Goal: Information Seeking & Learning: Learn about a topic

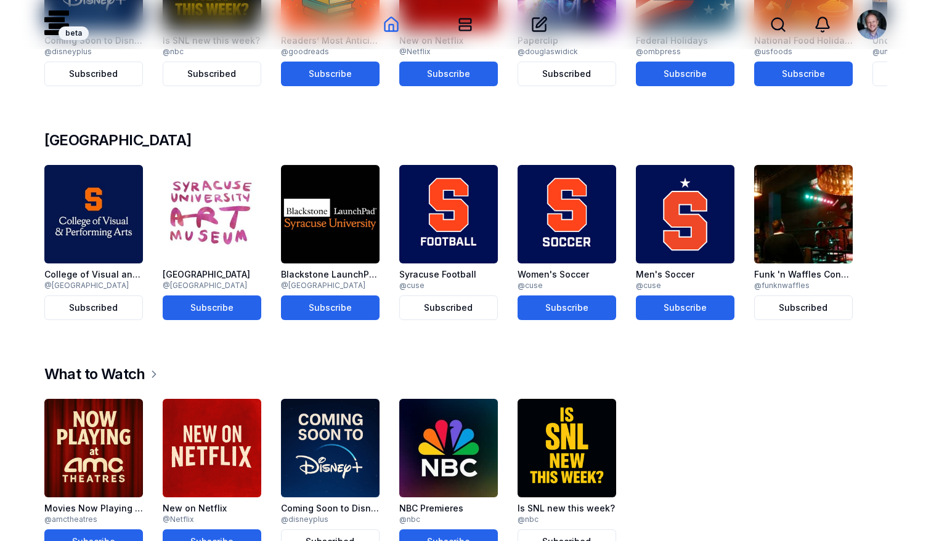
scroll to position [711, 0]
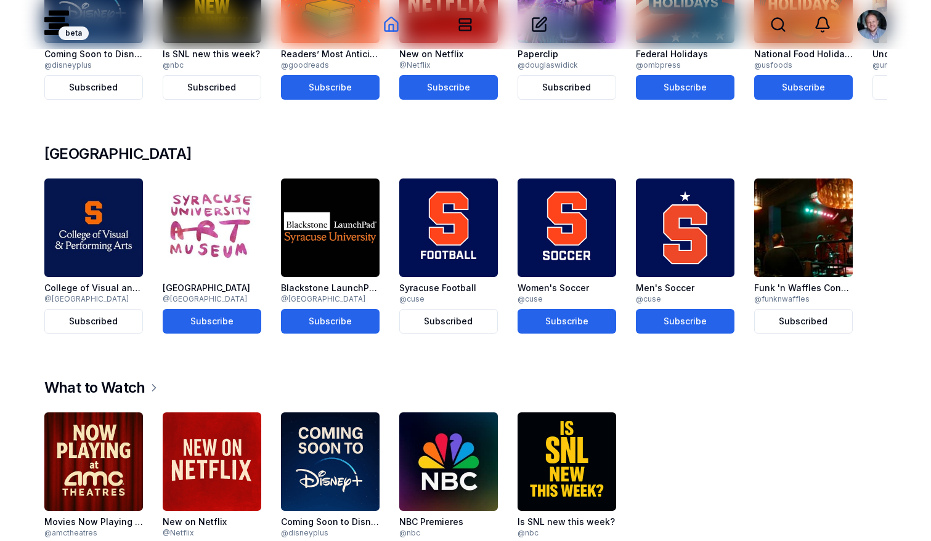
click at [119, 430] on img at bounding box center [93, 462] width 99 height 99
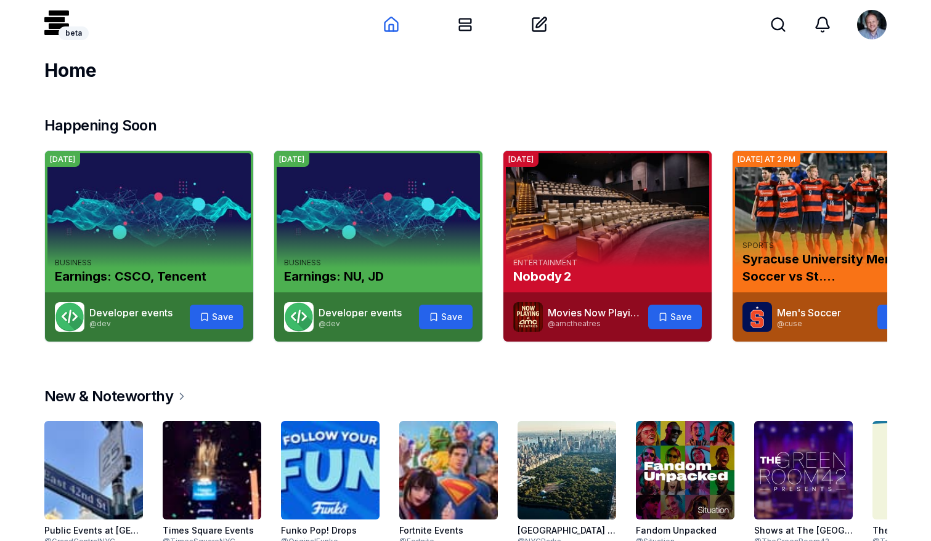
scroll to position [711, 0]
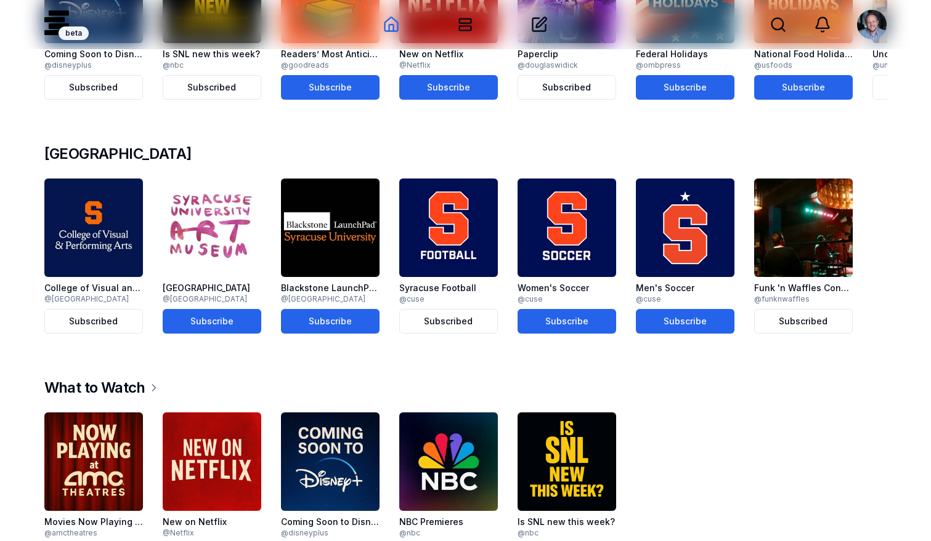
click at [788, 188] on img at bounding box center [803, 228] width 99 height 99
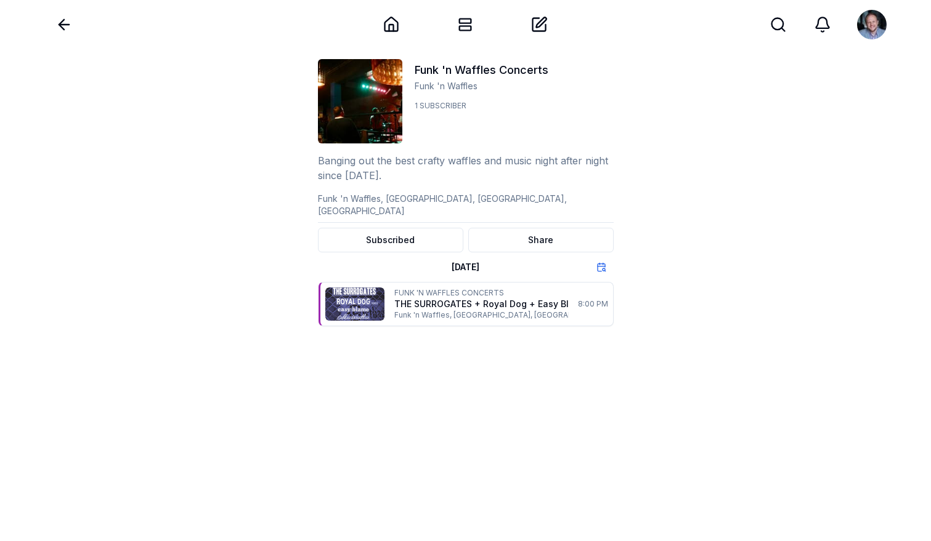
scroll to position [711, 0]
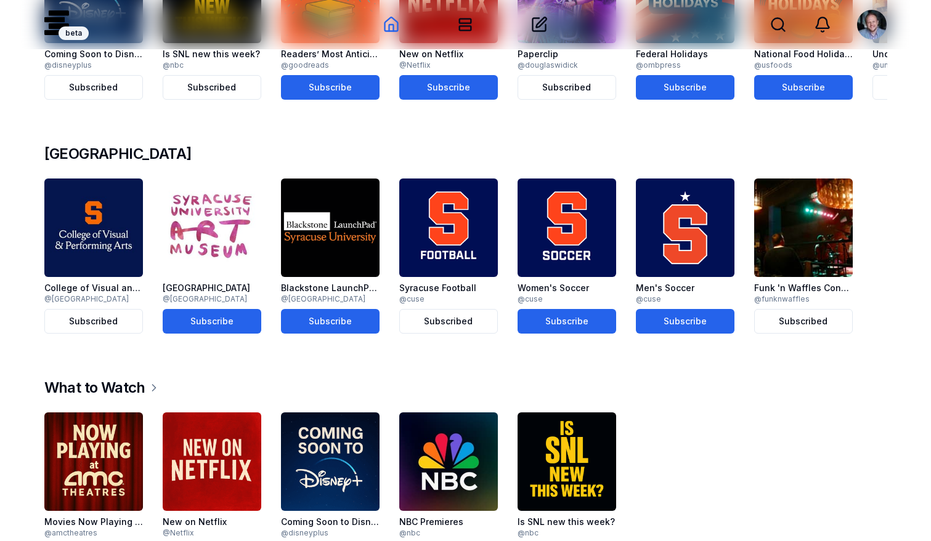
click at [97, 195] on img at bounding box center [93, 228] width 99 height 99
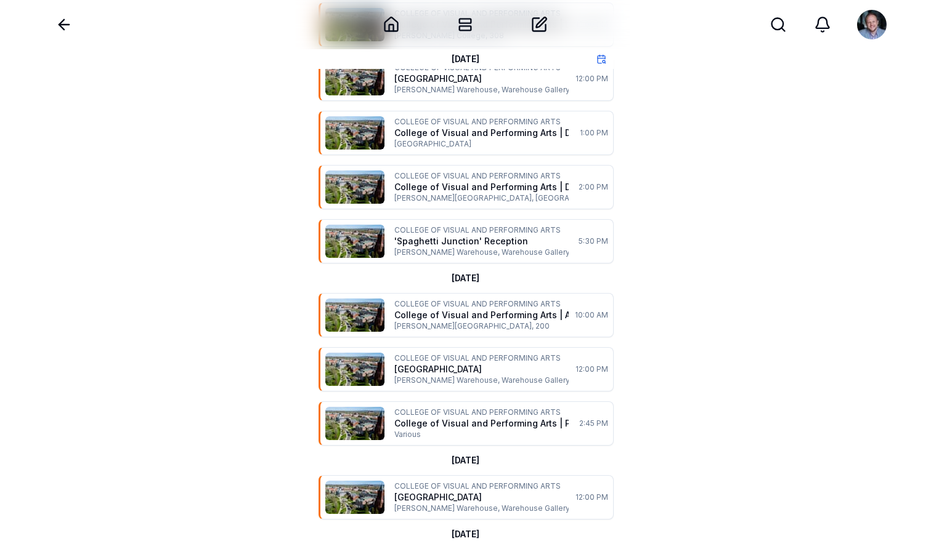
scroll to position [770, 0]
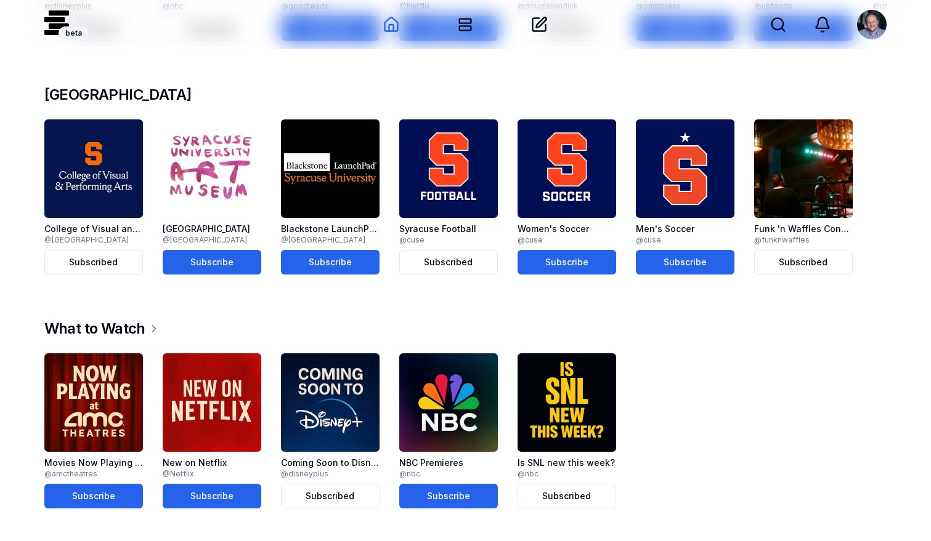
scroll to position [711, 0]
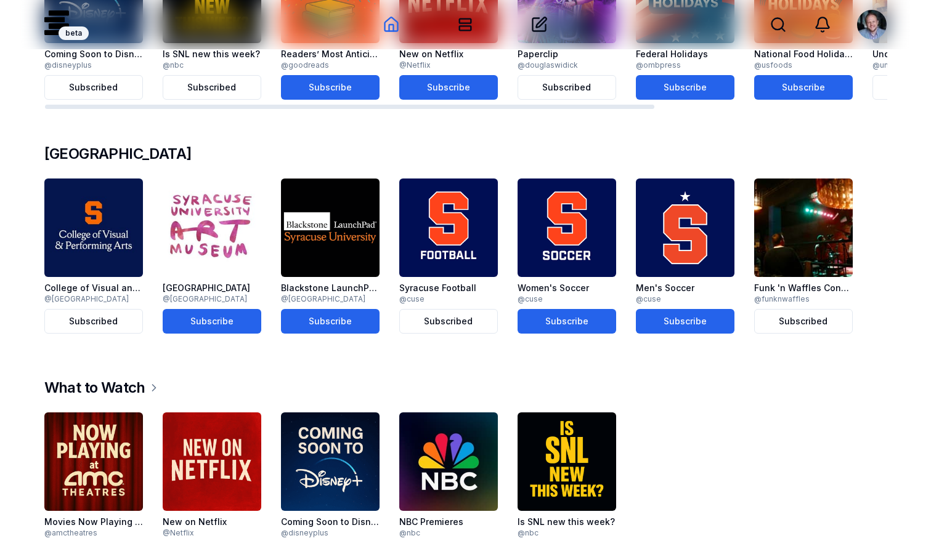
click at [223, 225] on img at bounding box center [212, 228] width 99 height 99
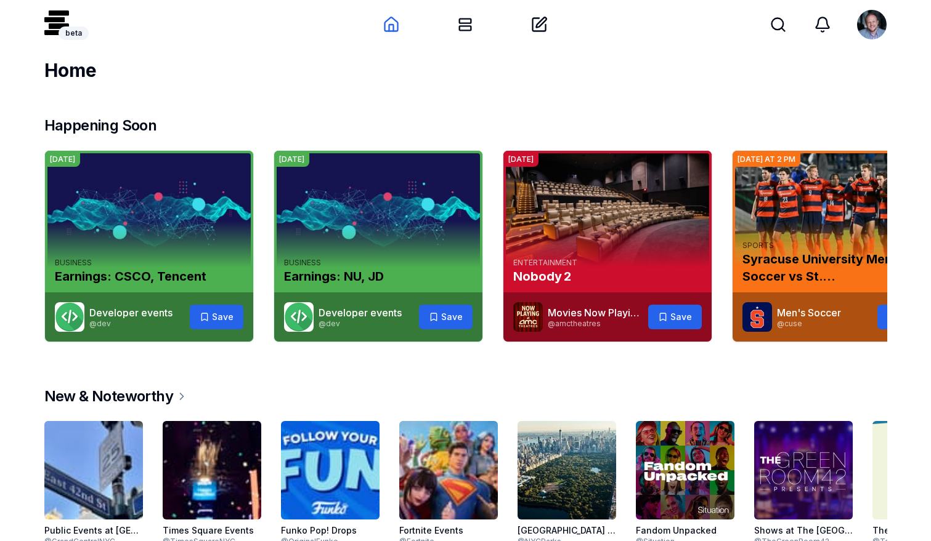
scroll to position [711, 0]
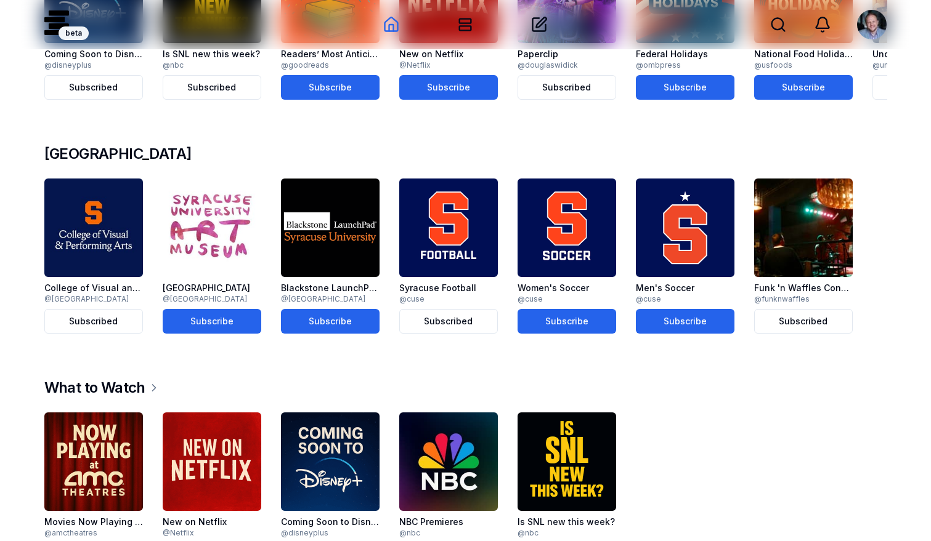
click at [340, 249] on img at bounding box center [330, 228] width 99 height 99
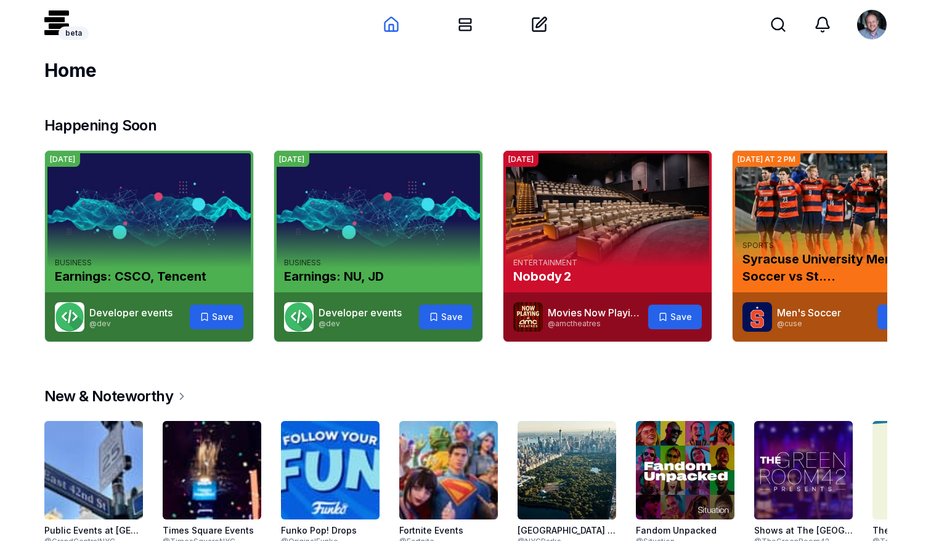
scroll to position [711, 0]
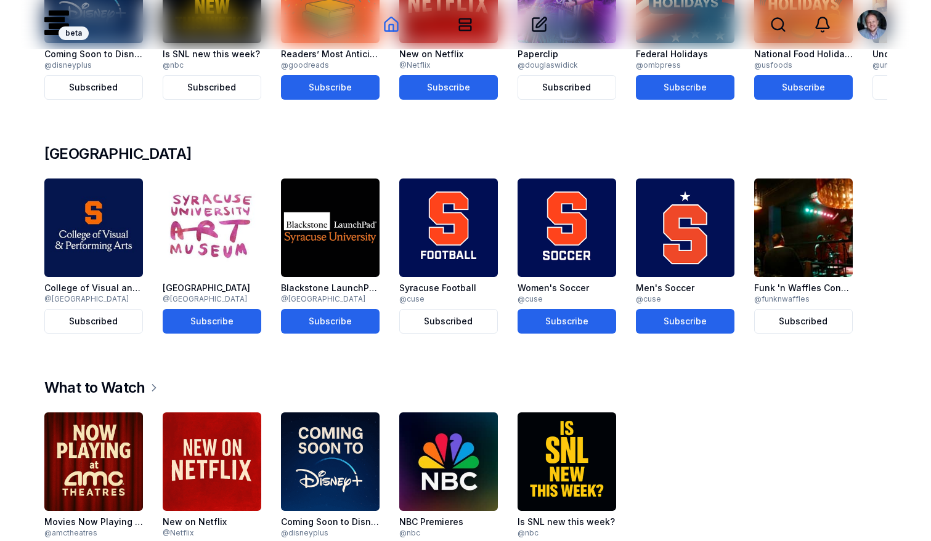
click at [529, 224] on img at bounding box center [566, 228] width 99 height 99
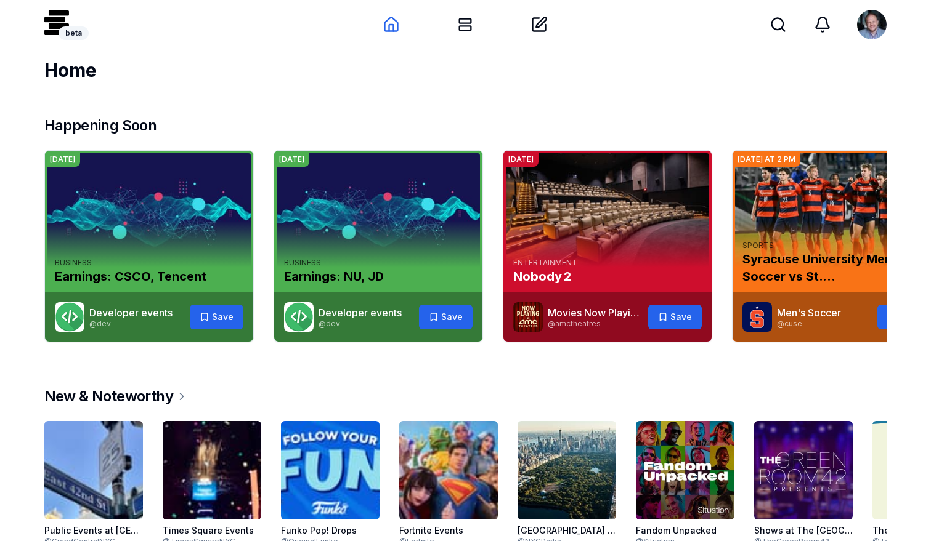
scroll to position [711, 0]
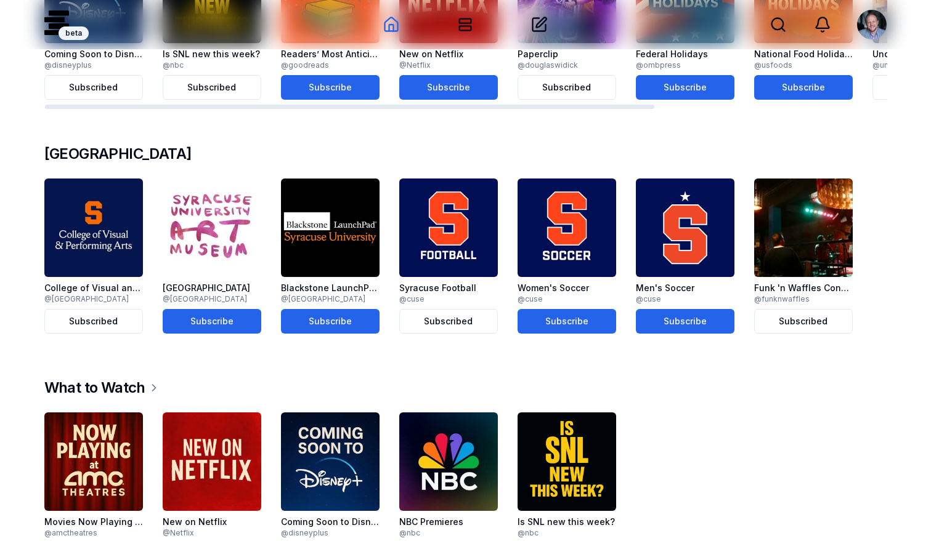
click at [467, 188] on img at bounding box center [448, 228] width 99 height 99
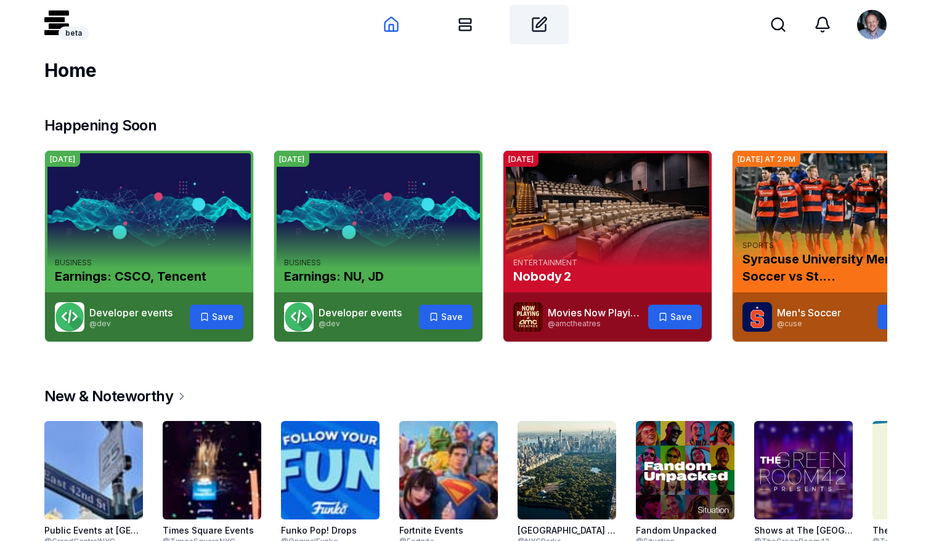
click at [546, 30] on icon at bounding box center [539, 24] width 13 height 13
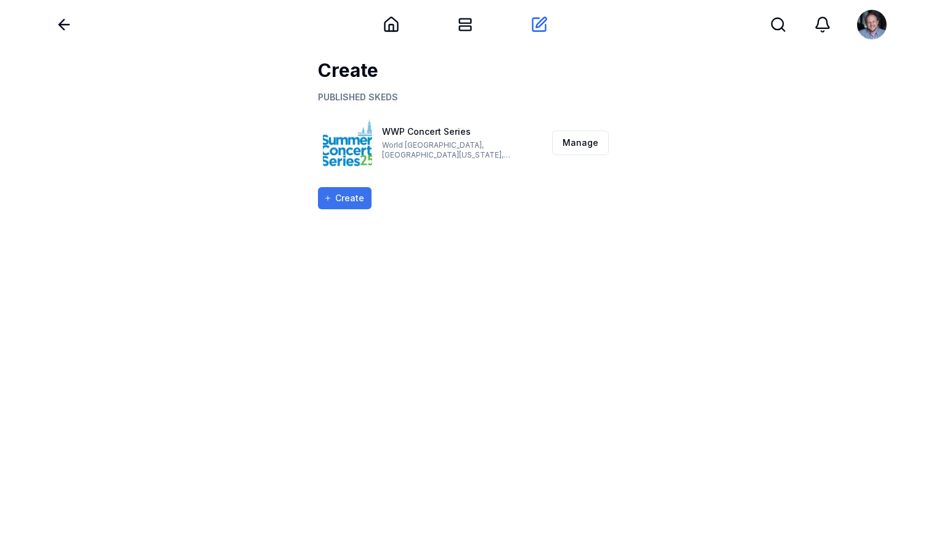
click at [350, 196] on button "Create" at bounding box center [345, 198] width 54 height 22
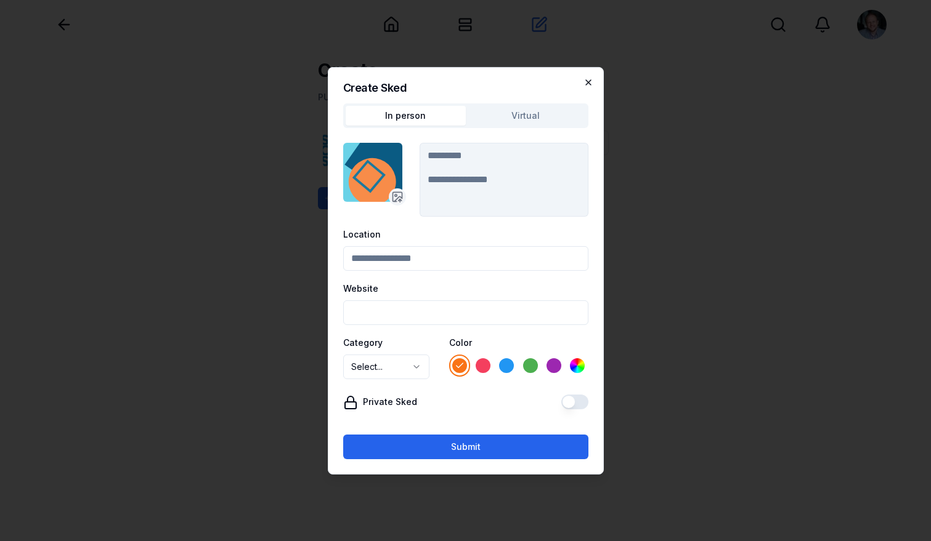
click at [586, 78] on icon "button" at bounding box center [588, 82] width 10 height 10
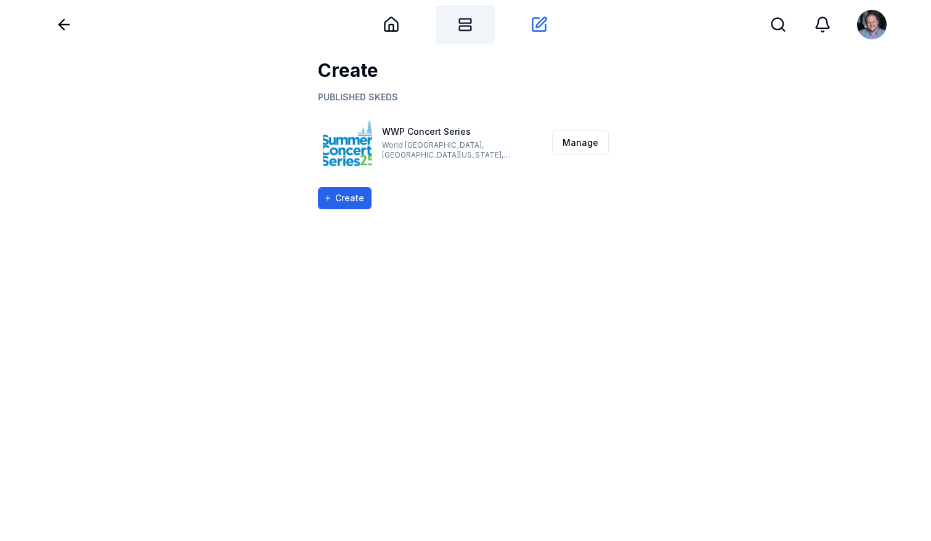
click at [473, 35] on div "My Sked" at bounding box center [464, 24] width 59 height 39
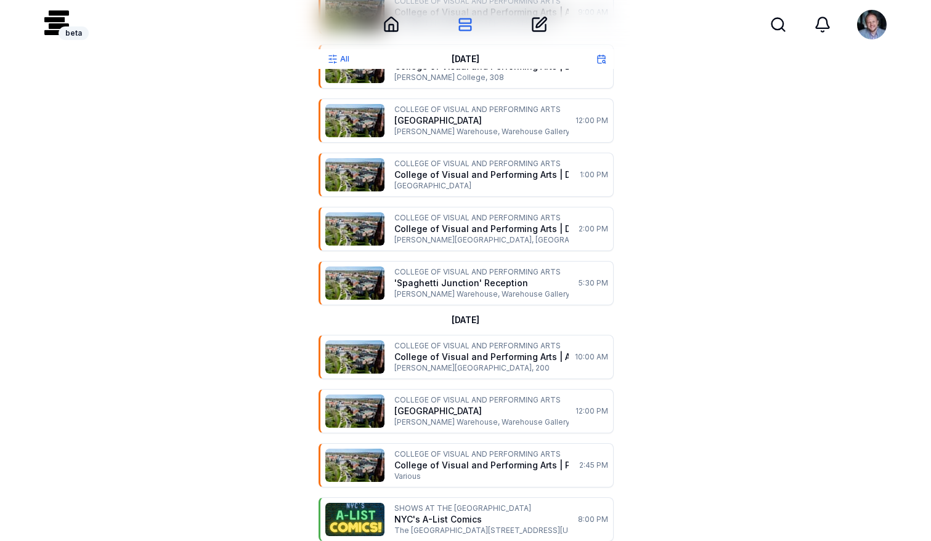
scroll to position [785, 0]
click at [445, 169] on p "COLLEGE OF VISUAL AND PERFORMING ARTS" at bounding box center [494, 165] width 200 height 10
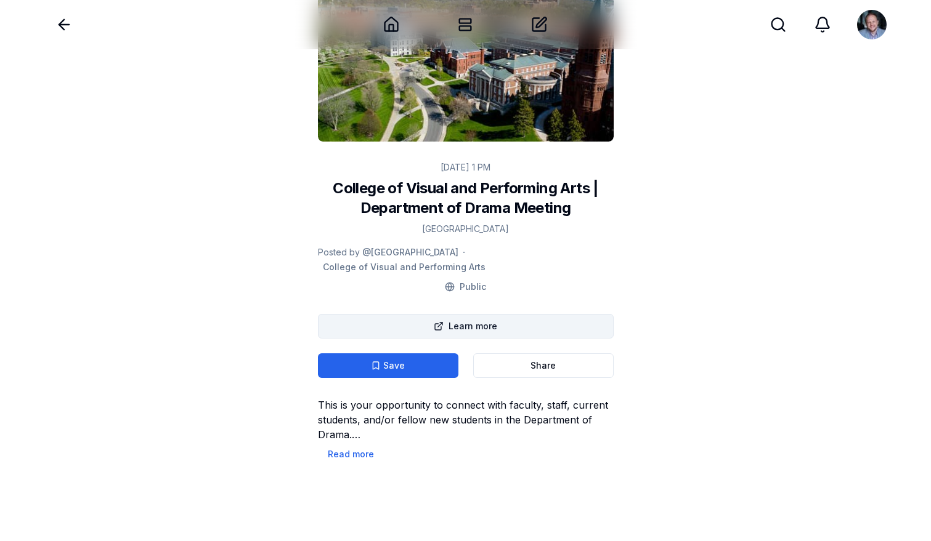
scroll to position [83, 0]
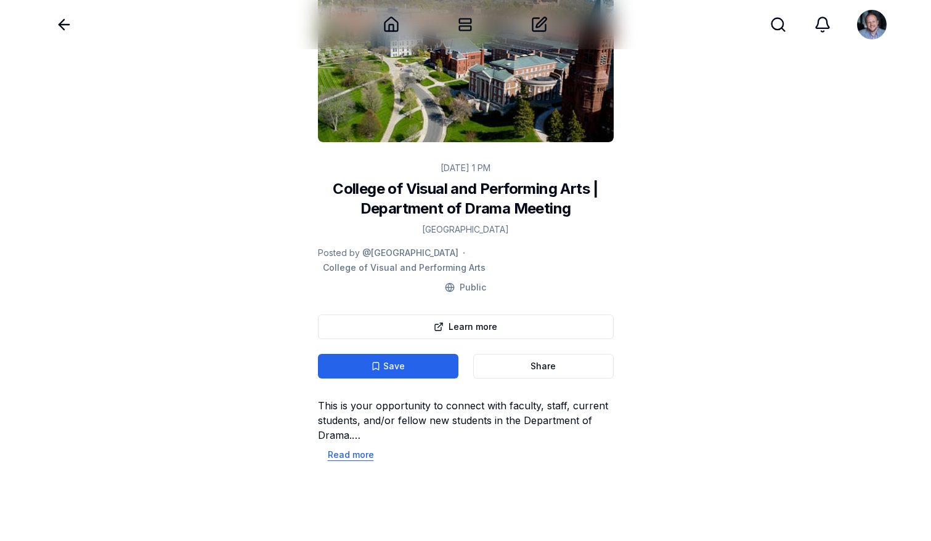
click at [337, 446] on button "Read more" at bounding box center [351, 455] width 66 height 25
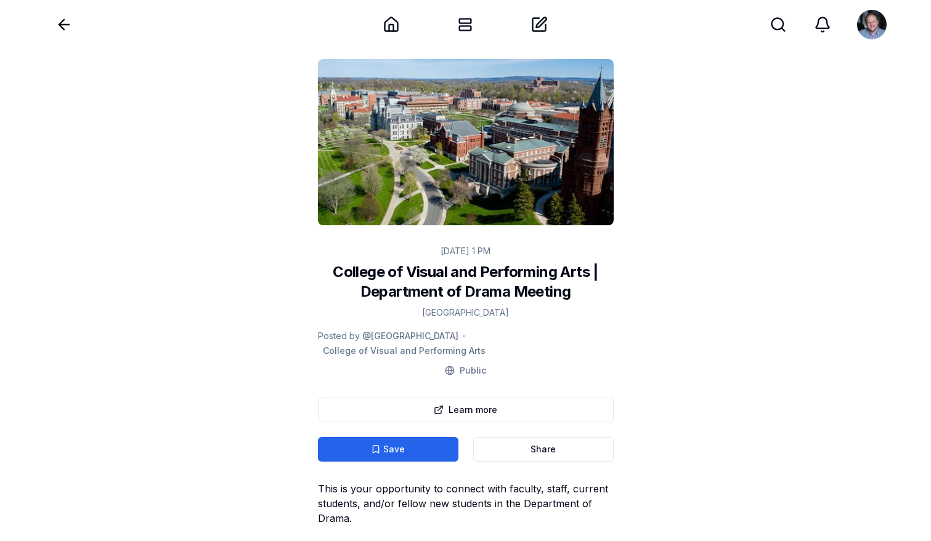
scroll to position [0, 0]
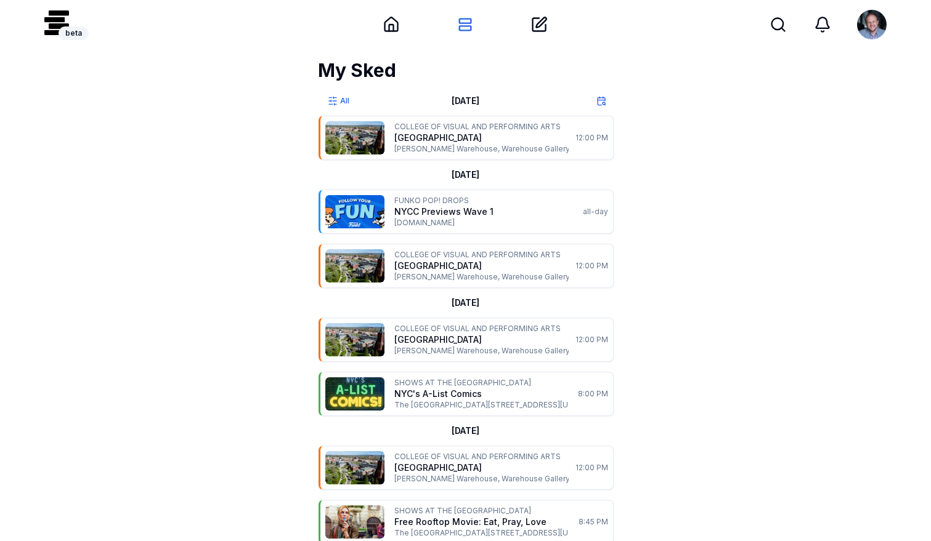
scroll to position [785, 0]
